Goal: Information Seeking & Learning: Learn about a topic

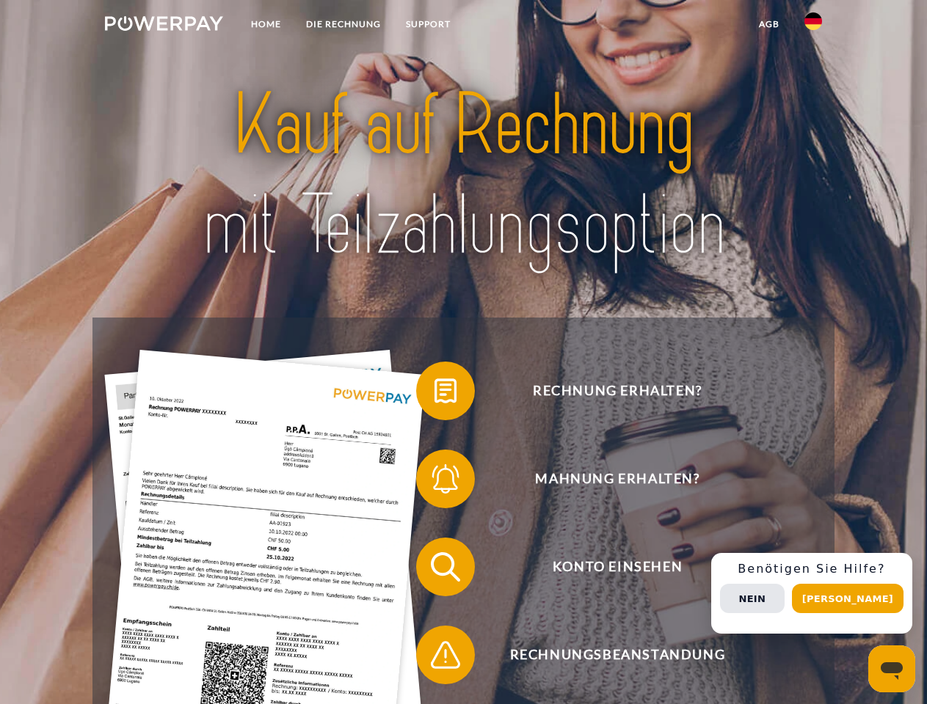
click at [164, 26] on img at bounding box center [164, 23] width 118 height 15
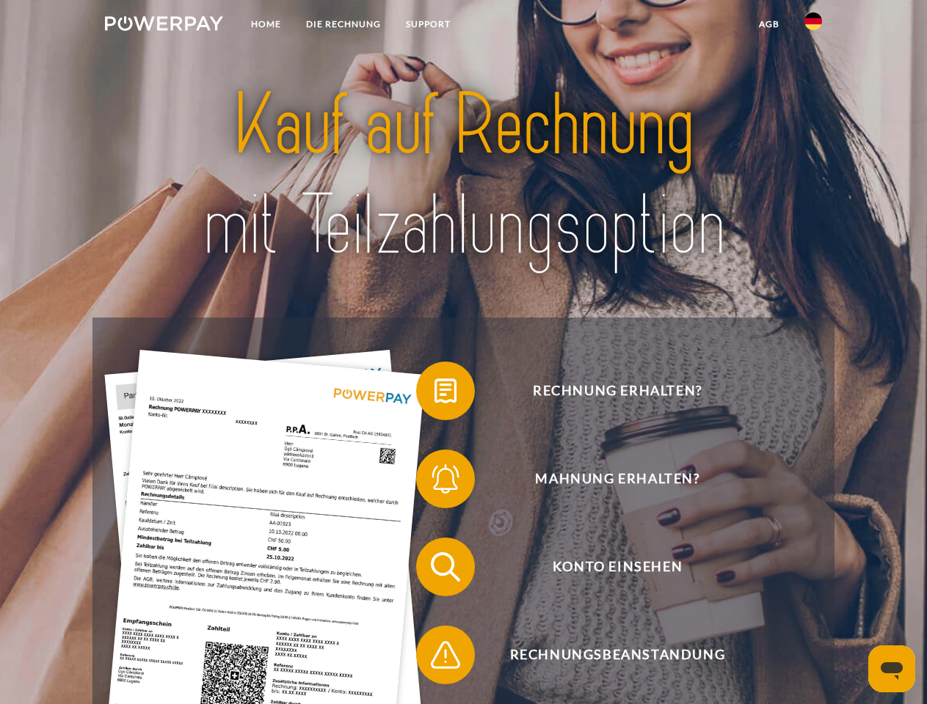
click at [813, 26] on img at bounding box center [813, 21] width 18 height 18
click at [768, 24] on link "agb" at bounding box center [768, 24] width 45 height 26
click at [434, 394] on span at bounding box center [423, 390] width 73 height 73
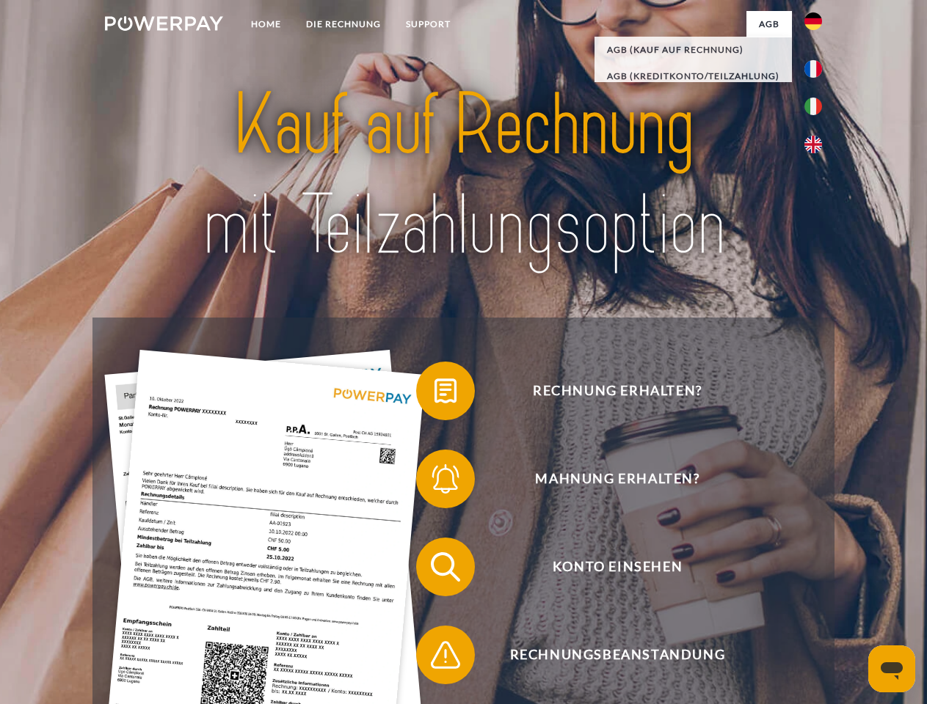
click at [434, 482] on span at bounding box center [423, 478] width 73 height 73
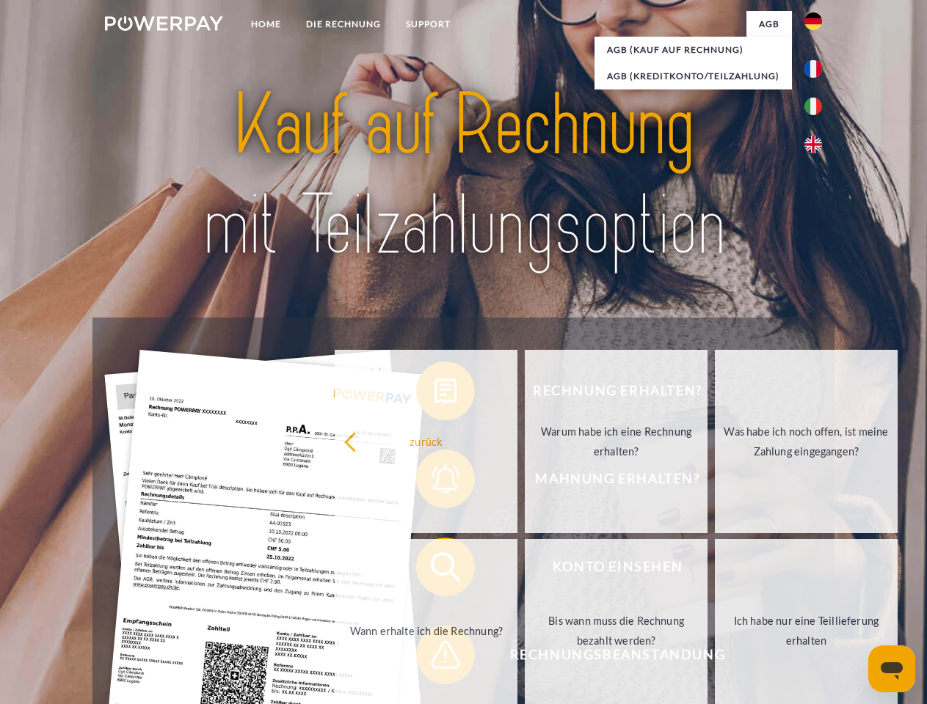
click at [525, 570] on link "Bis wann muss die Rechnung bezahlt werden?" at bounding box center [616, 630] width 183 height 183
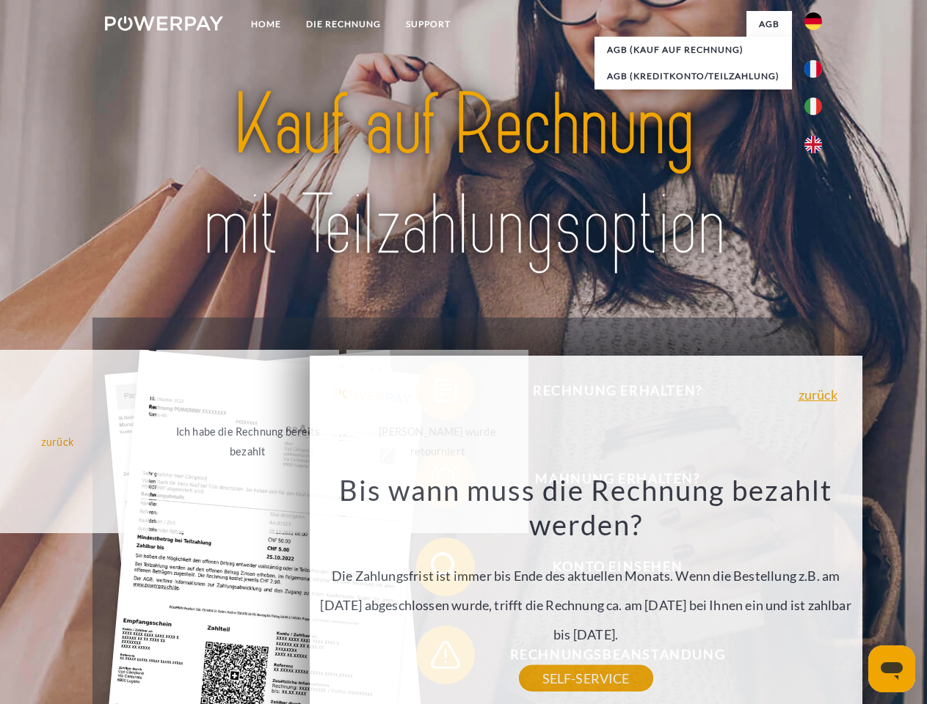
click at [434, 658] on div "Rechnung erhalten? Mahnung erhalten? Konto einsehen" at bounding box center [462, 611] width 741 height 587
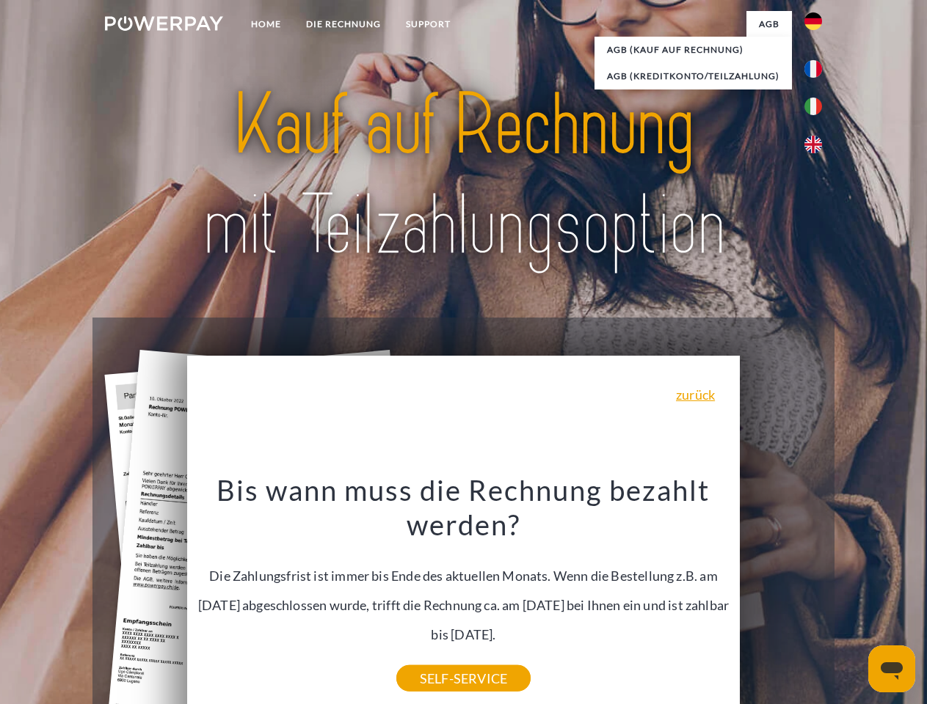
click at [817, 594] on div "Rechnung erhalten? Mahnung erhalten? Konto einsehen" at bounding box center [462, 611] width 741 height 587
click at [781, 596] on span "Konto einsehen" at bounding box center [616, 567] width 359 height 59
click at [853, 599] on header "Home DIE RECHNUNG SUPPORT" at bounding box center [463, 506] width 927 height 1013
